Goal: Information Seeking & Learning: Learn about a topic

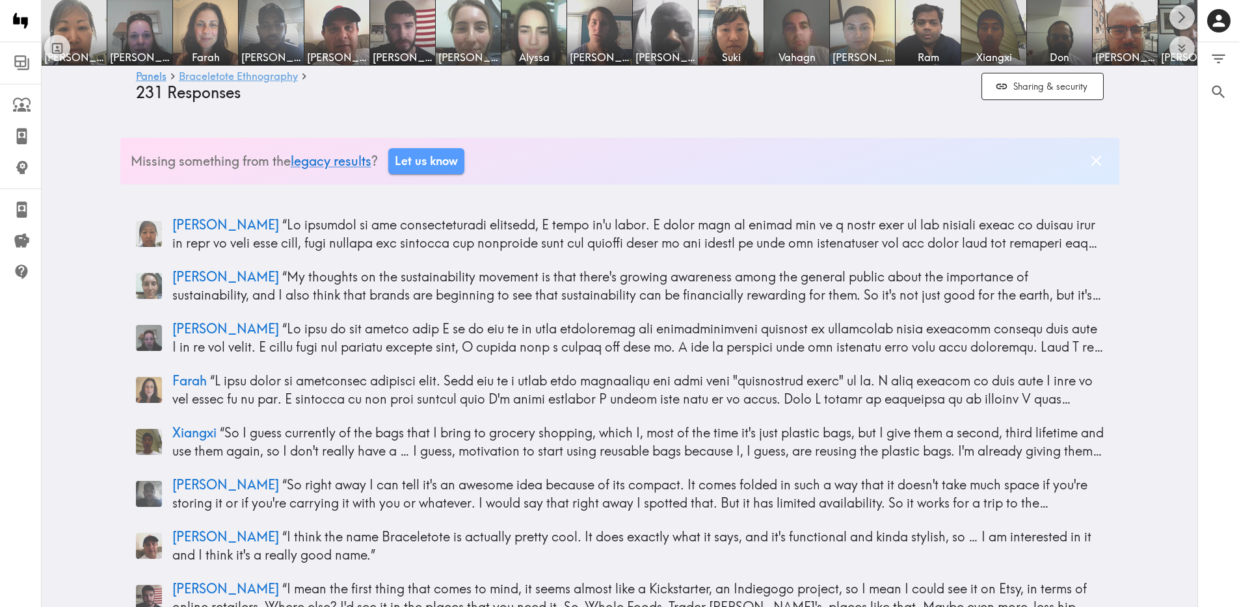
click at [197, 73] on link "Braceletote Ethnography" at bounding box center [238, 77] width 119 height 12
click at [212, 76] on link "Braceletote Ethnography" at bounding box center [238, 77] width 119 height 12
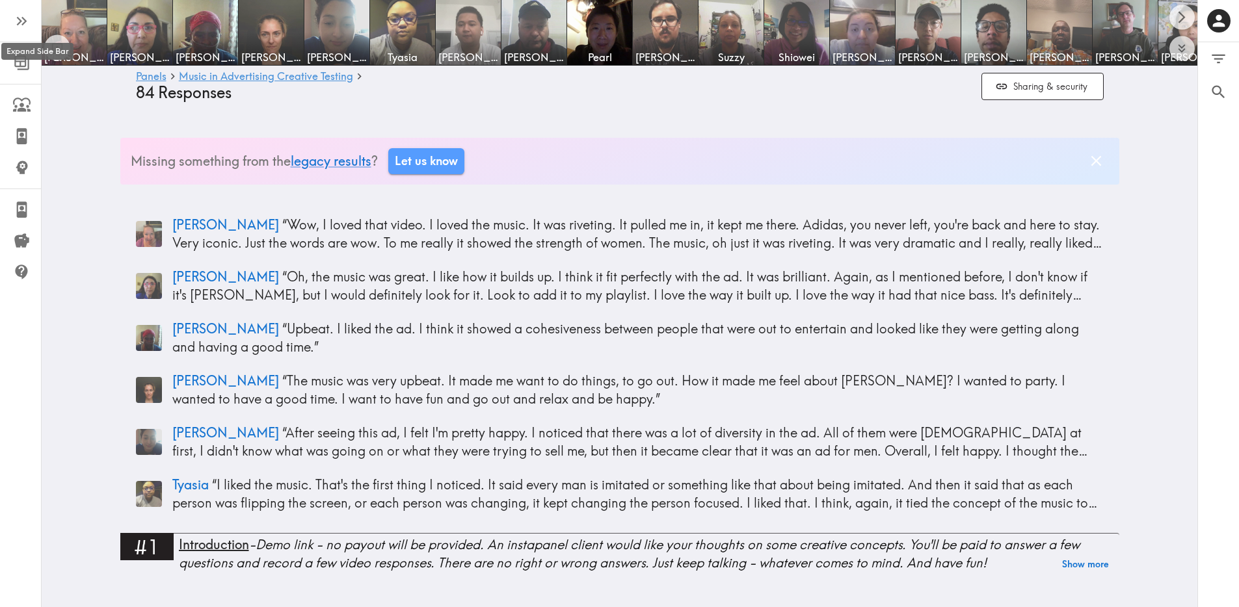
click at [27, 19] on icon "button" at bounding box center [22, 21] width 18 height 18
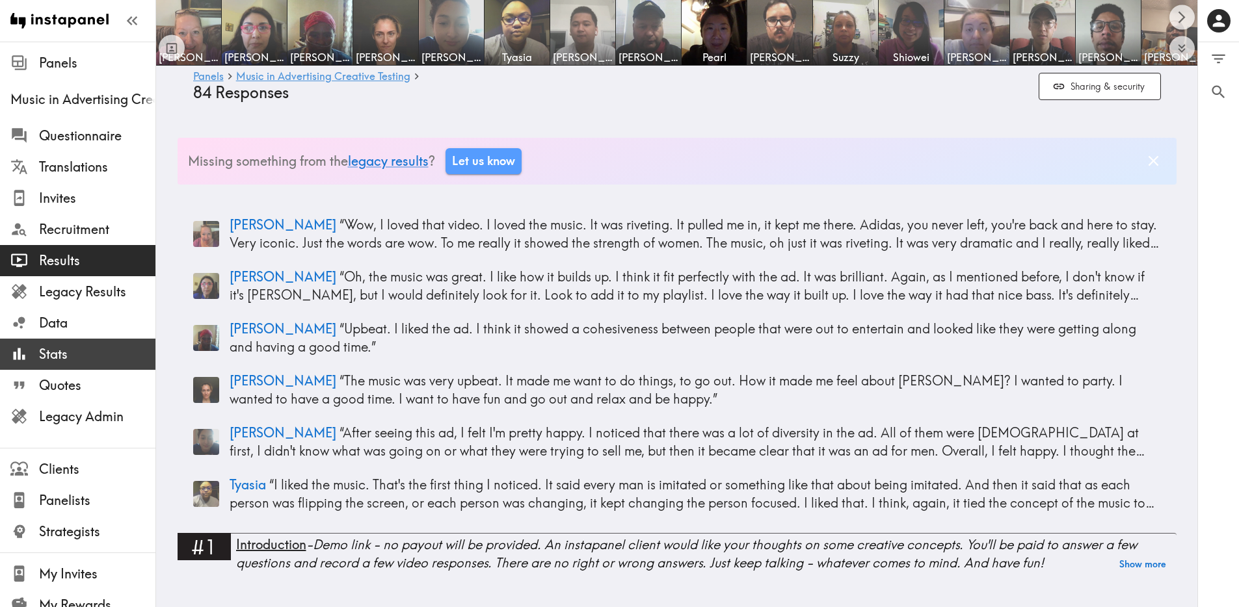
click at [84, 355] on span "Stats" at bounding box center [97, 354] width 116 height 18
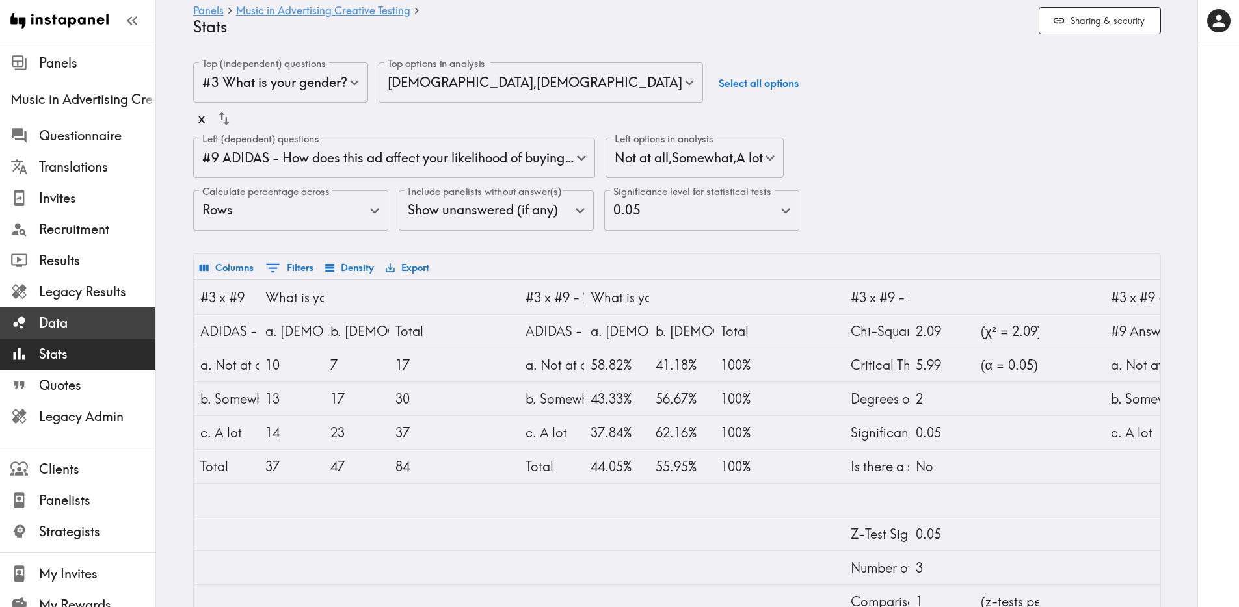
click at [91, 317] on span "Data" at bounding box center [97, 323] width 116 height 18
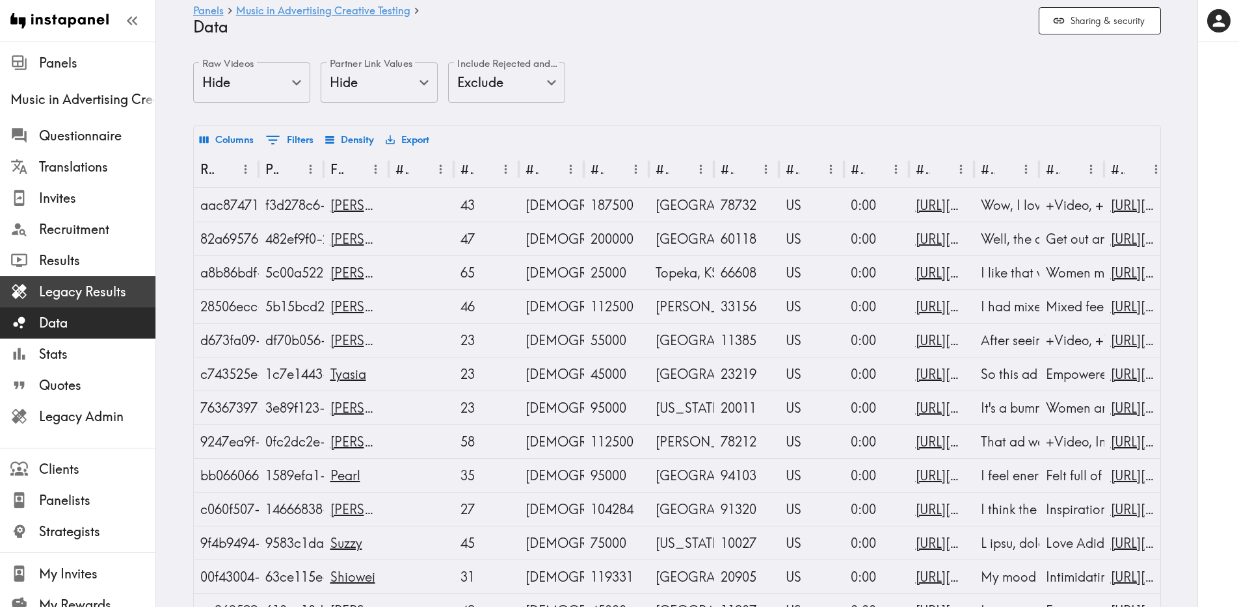
click at [85, 302] on span "Legacy Results" at bounding box center [97, 291] width 116 height 23
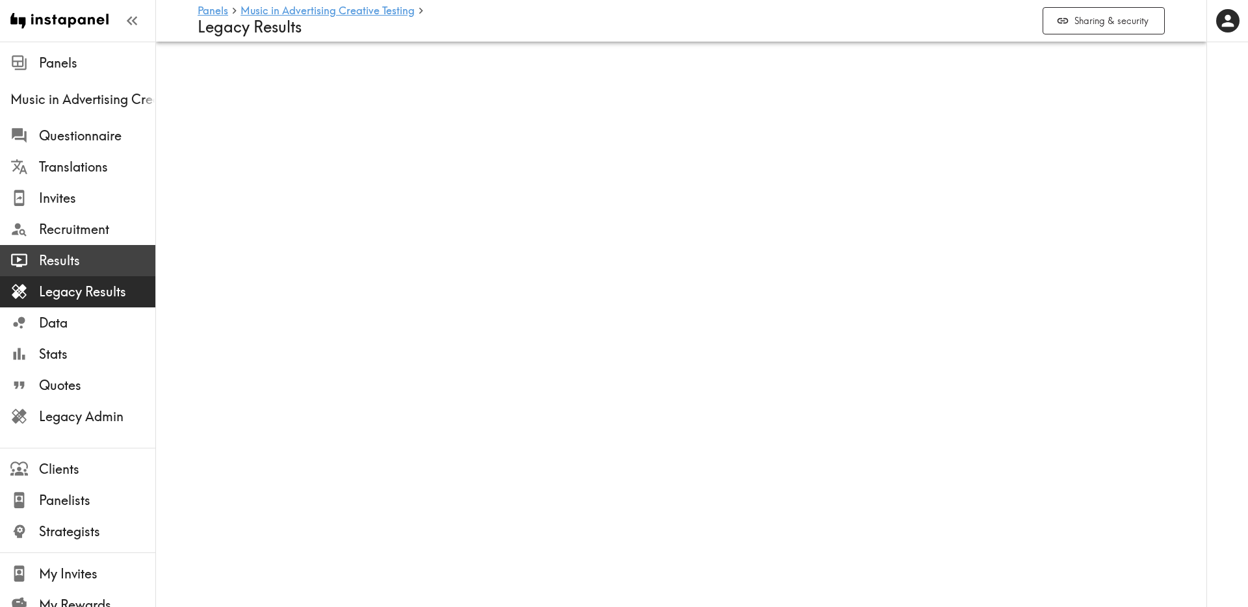
click at [73, 265] on span "Results" at bounding box center [97, 261] width 116 height 18
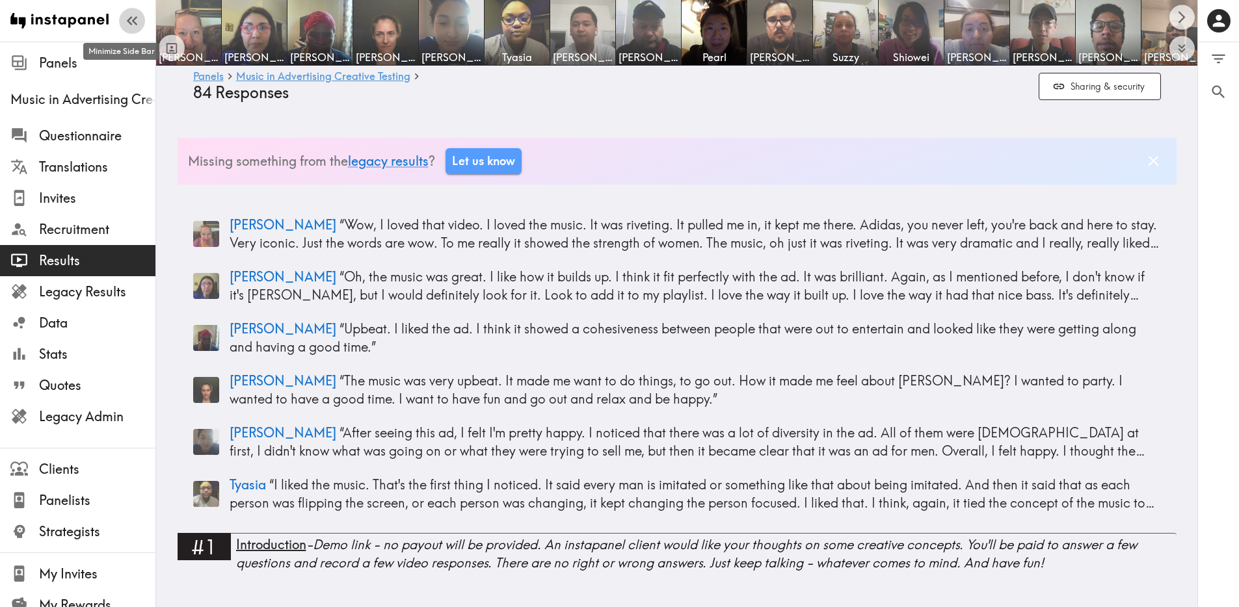
click at [127, 29] on icon "button" at bounding box center [132, 21] width 18 height 18
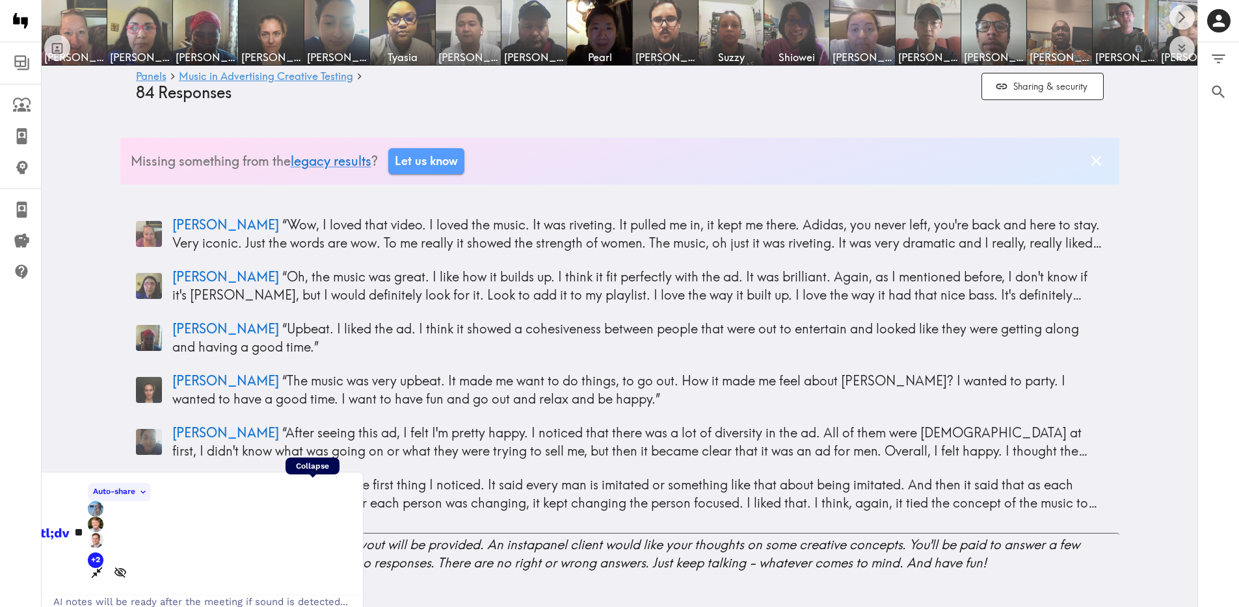
click at [103, 568] on icon at bounding box center [97, 573] width 11 height 11
